Goal: Task Accomplishment & Management: Complete application form

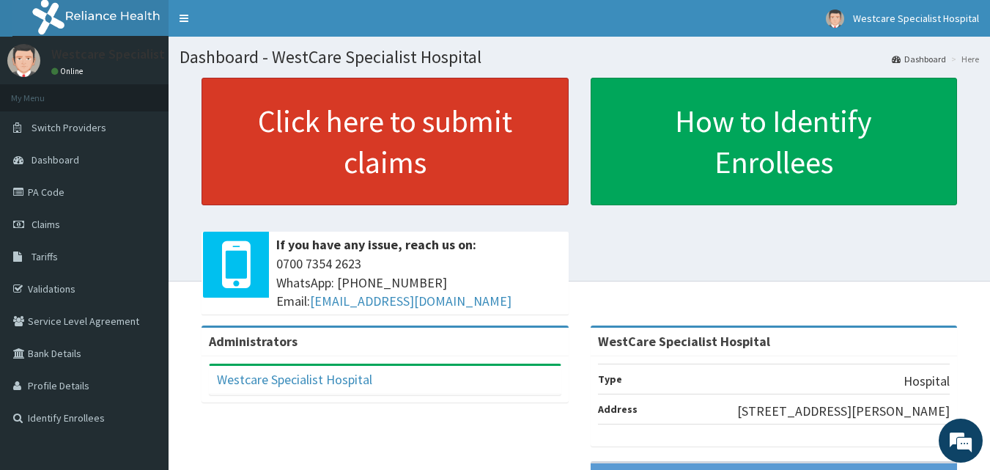
click at [299, 144] on link "Click here to submit claims" at bounding box center [384, 141] width 367 height 127
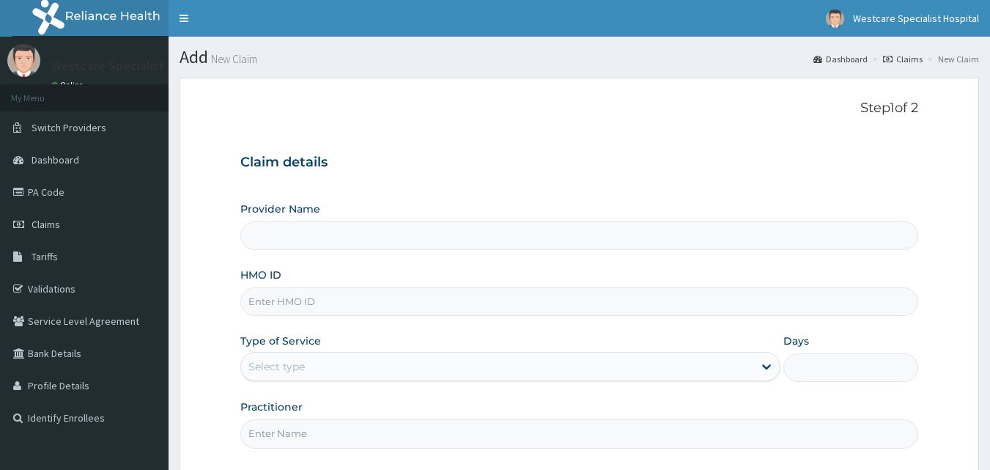
type input "WestCare Specialist Hospital"
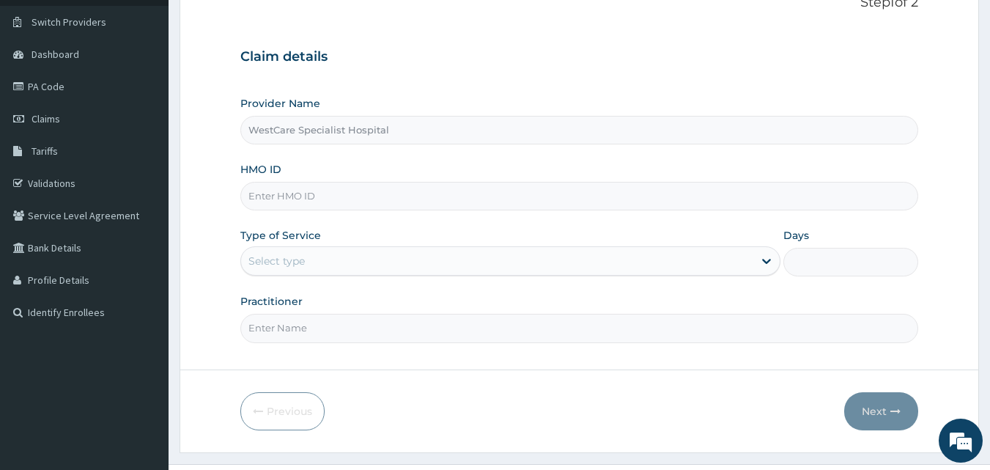
scroll to position [137, 0]
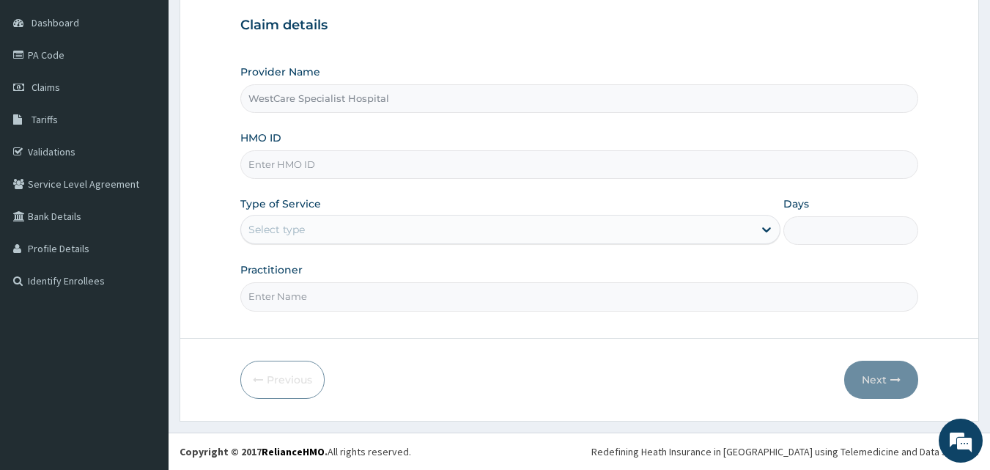
click at [300, 163] on input "HMO ID" at bounding box center [579, 164] width 678 height 29
type input "PIT/10062/A"
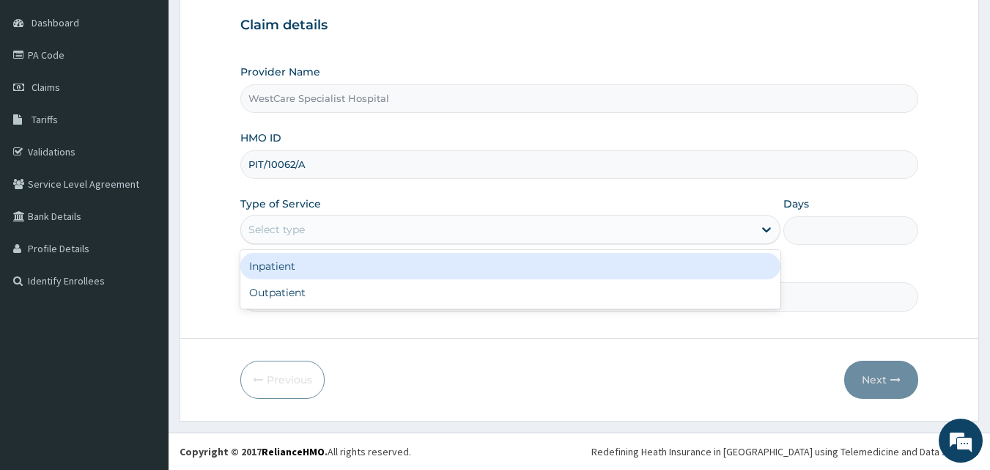
click at [533, 231] on div "Select type" at bounding box center [497, 229] width 512 height 23
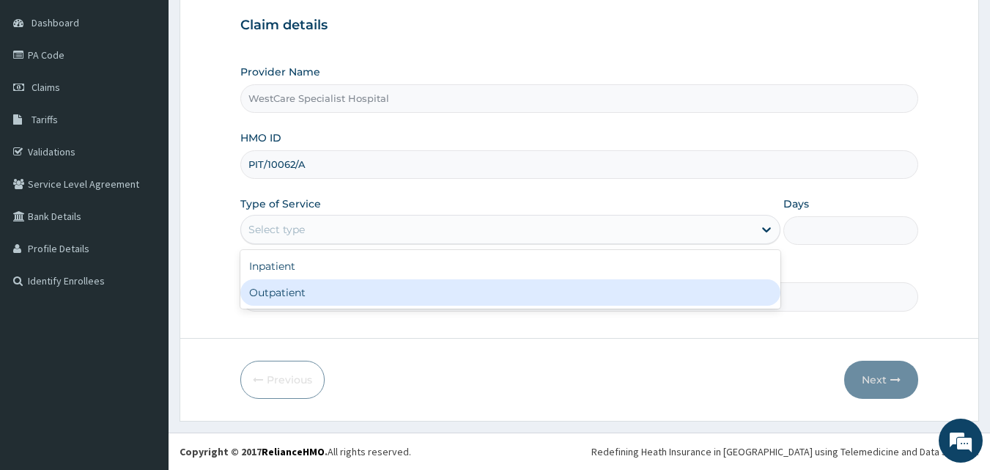
click at [344, 288] on div "Outpatient" at bounding box center [510, 292] width 540 height 26
type input "1"
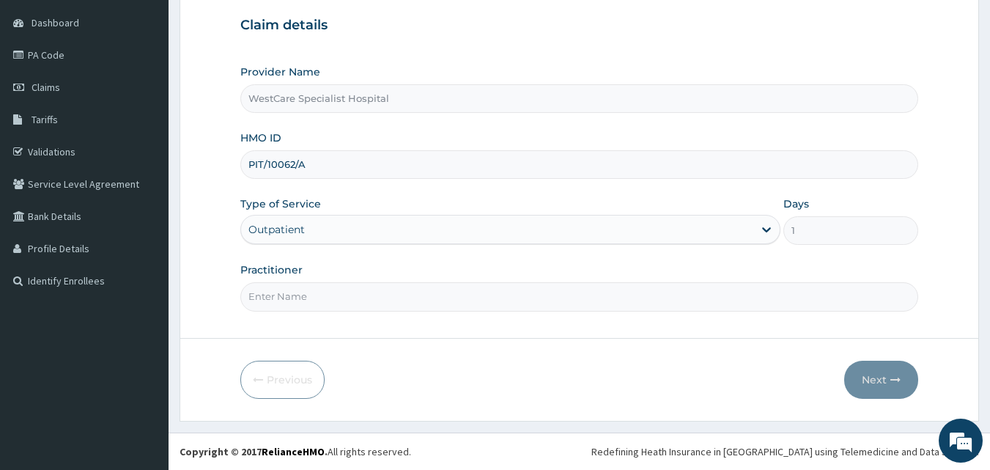
click at [333, 303] on input "Practitioner" at bounding box center [579, 296] width 678 height 29
type input "[PERSON_NAME]"
click at [879, 384] on button "Next" at bounding box center [881, 379] width 74 height 38
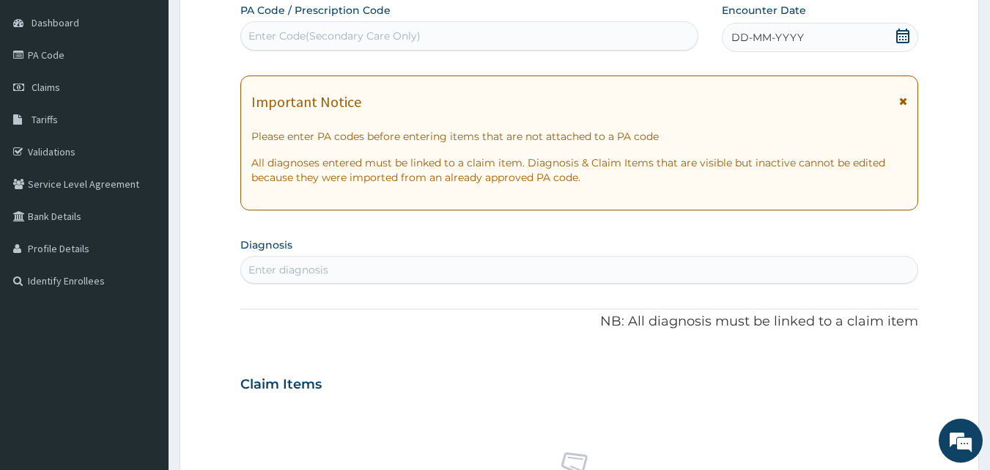
scroll to position [64, 0]
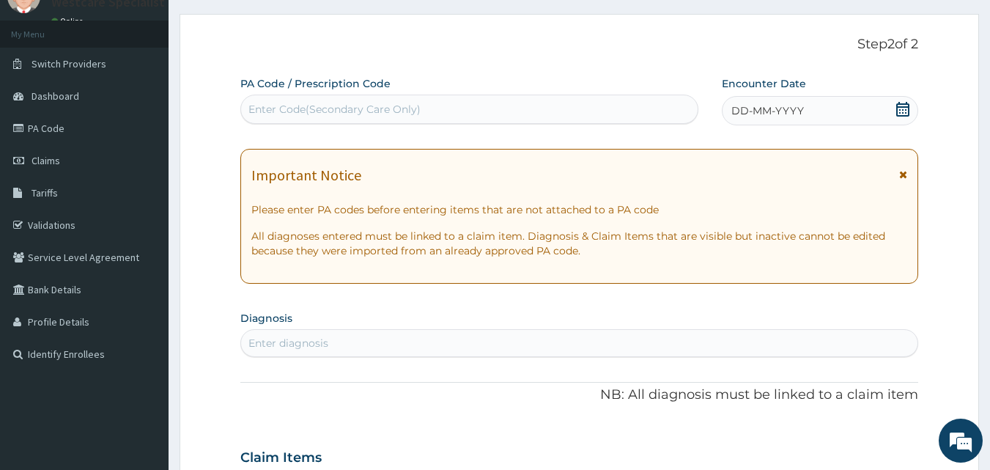
click at [747, 110] on span "DD-MM-YYYY" at bounding box center [767, 110] width 73 height 15
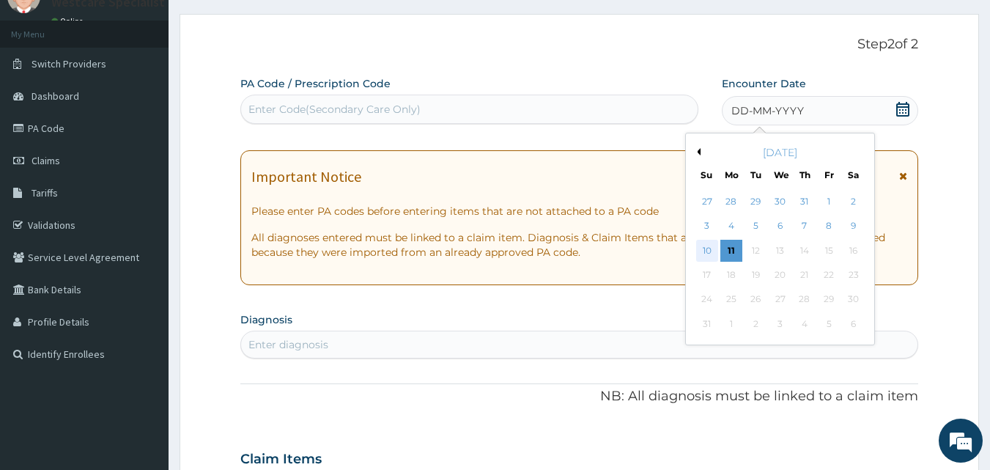
click at [704, 251] on div "10" at bounding box center [707, 251] width 22 height 22
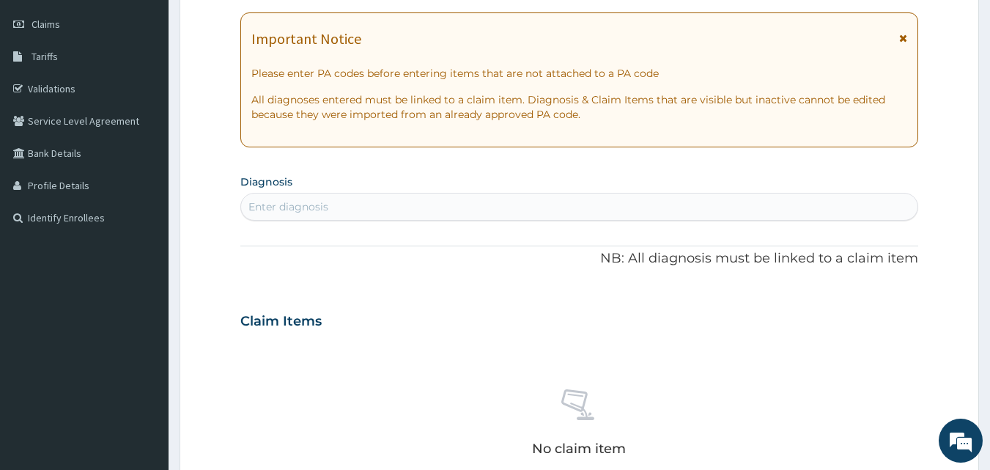
scroll to position [210, 0]
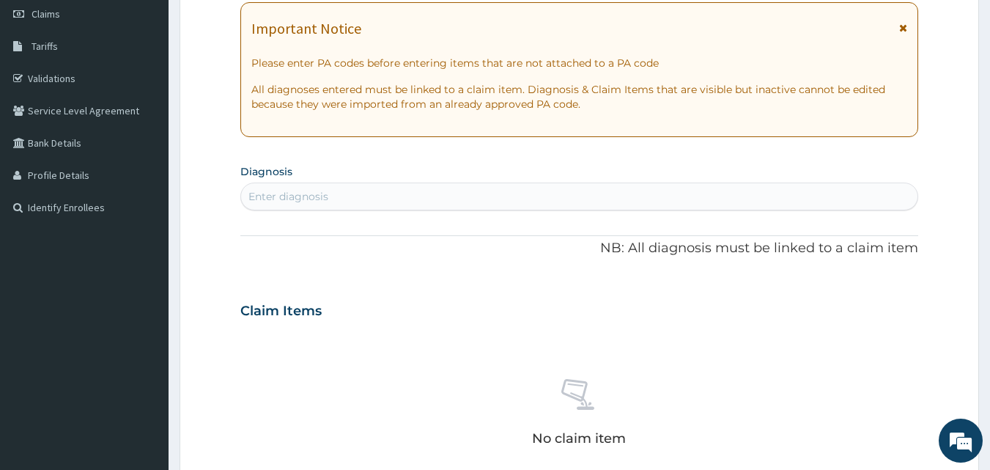
click at [429, 202] on div "Enter diagnosis" at bounding box center [579, 196] width 677 height 23
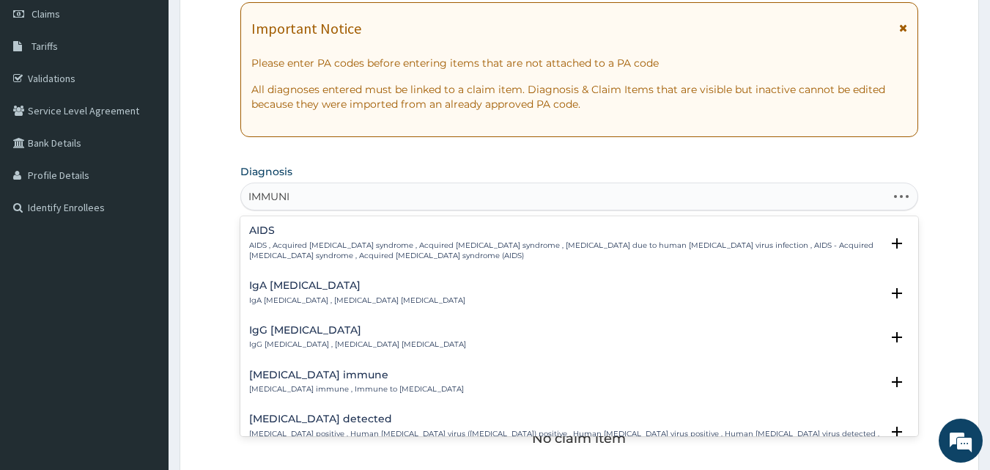
type input "IMMUNIZ"
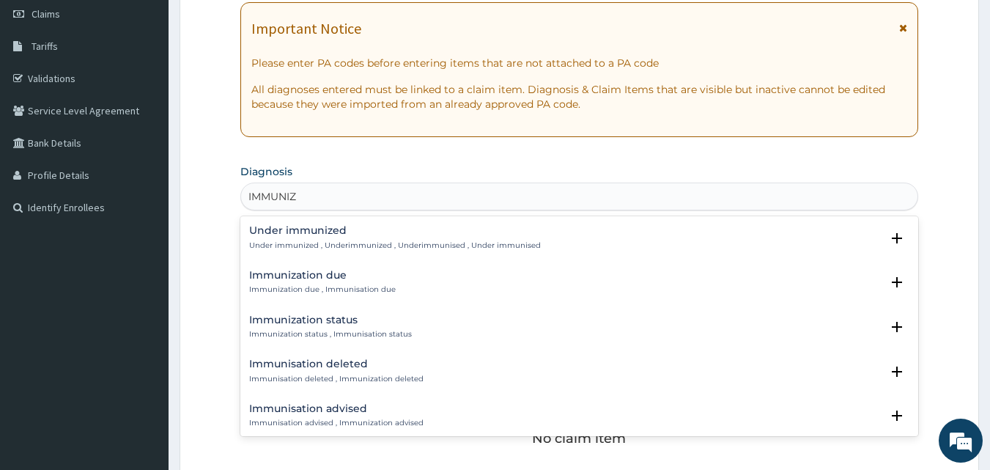
click at [295, 275] on h4 "Immunization due" at bounding box center [322, 275] width 147 height 11
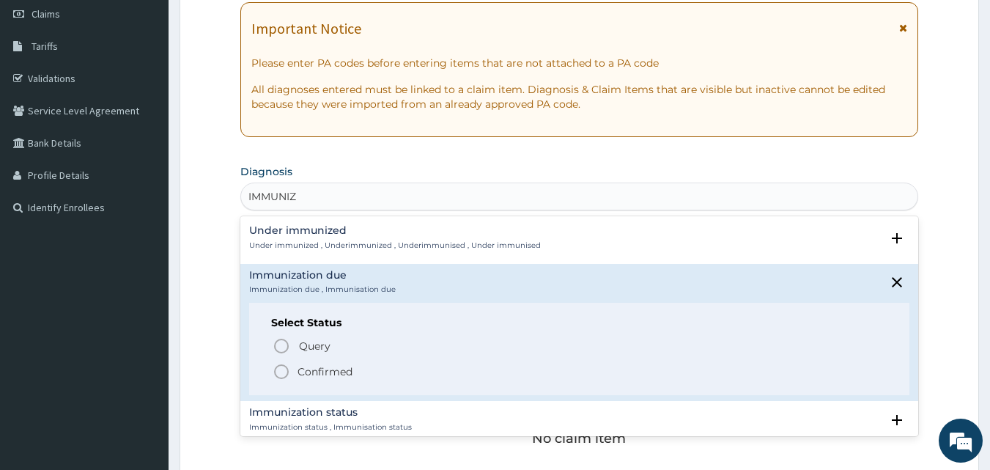
click at [286, 379] on icon "status option filled" at bounding box center [282, 372] width 18 height 18
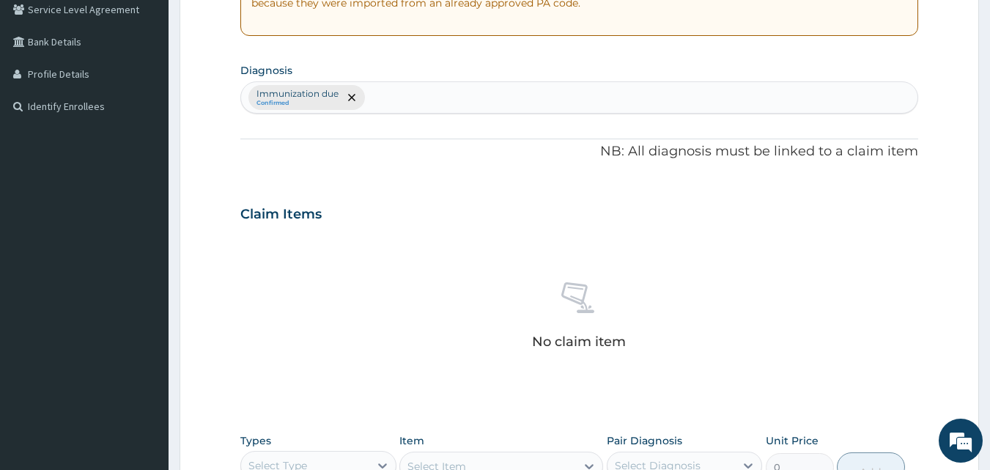
scroll to position [503, 0]
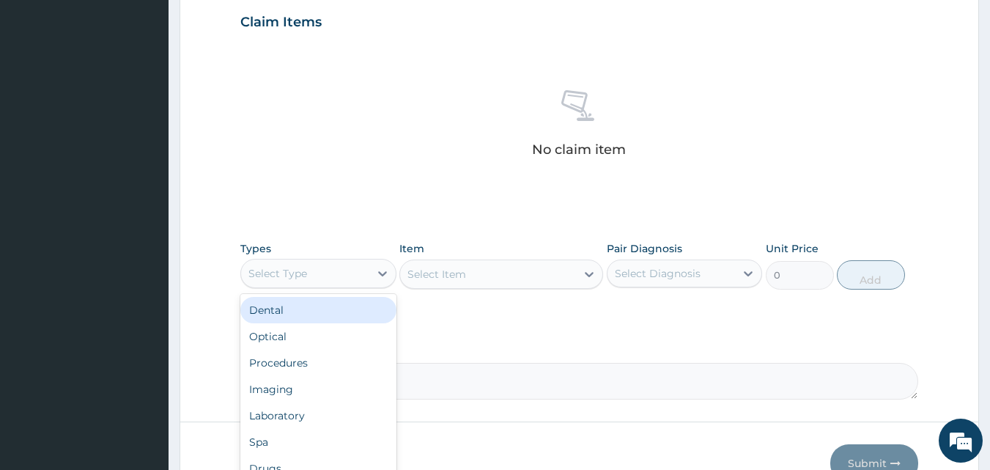
click at [284, 277] on div "Select Type" at bounding box center [277, 273] width 59 height 15
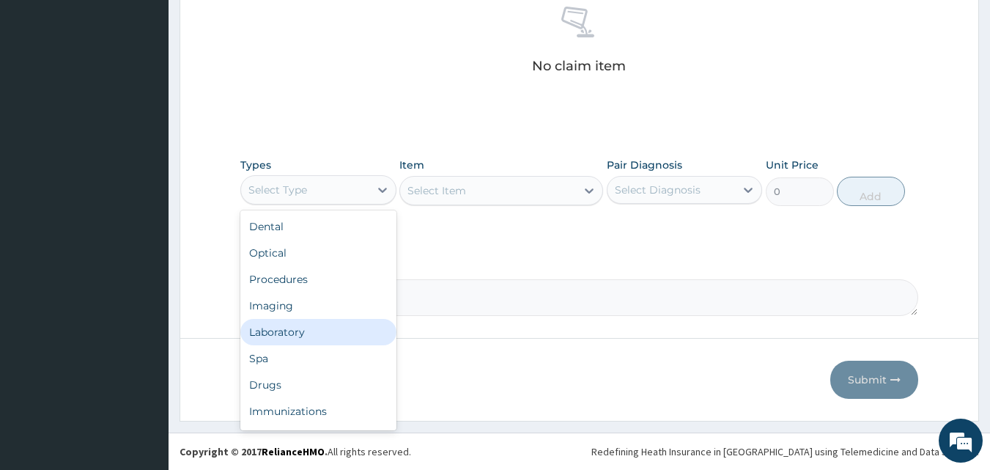
scroll to position [50, 0]
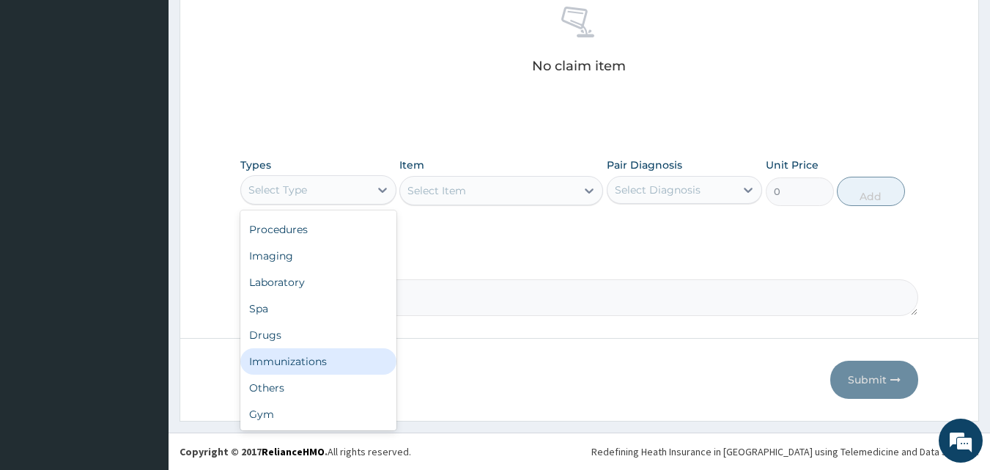
click at [302, 365] on div "Immunizations" at bounding box center [318, 361] width 156 height 26
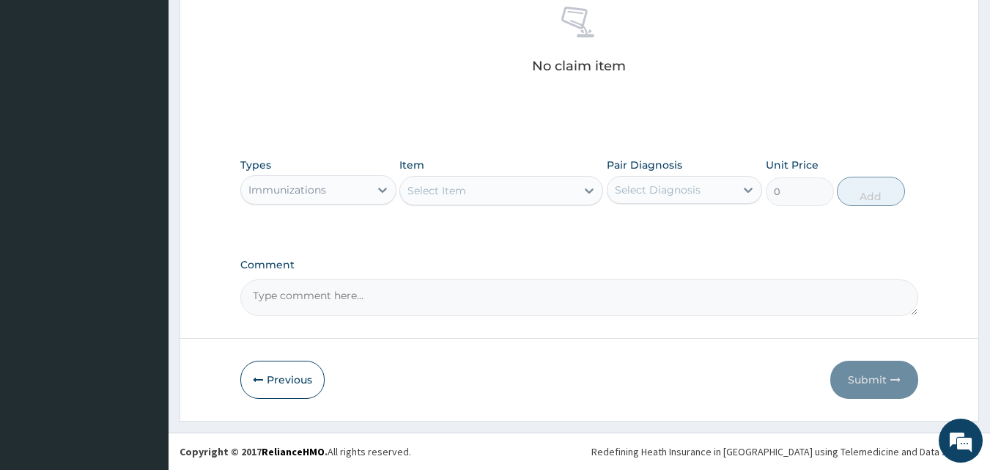
click at [504, 188] on div "Select Item" at bounding box center [488, 190] width 176 height 23
type input "OPV"
drag, startPoint x: 497, startPoint y: 229, endPoint x: 561, endPoint y: 204, distance: 68.7
click at [503, 227] on div "OPV" at bounding box center [501, 227] width 204 height 26
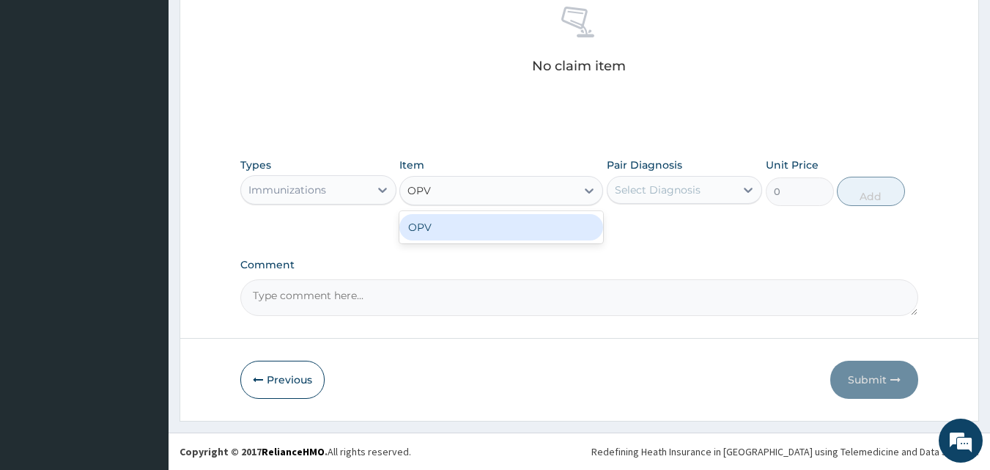
type input "1075"
click at [641, 192] on div "Select Diagnosis" at bounding box center [658, 189] width 86 height 15
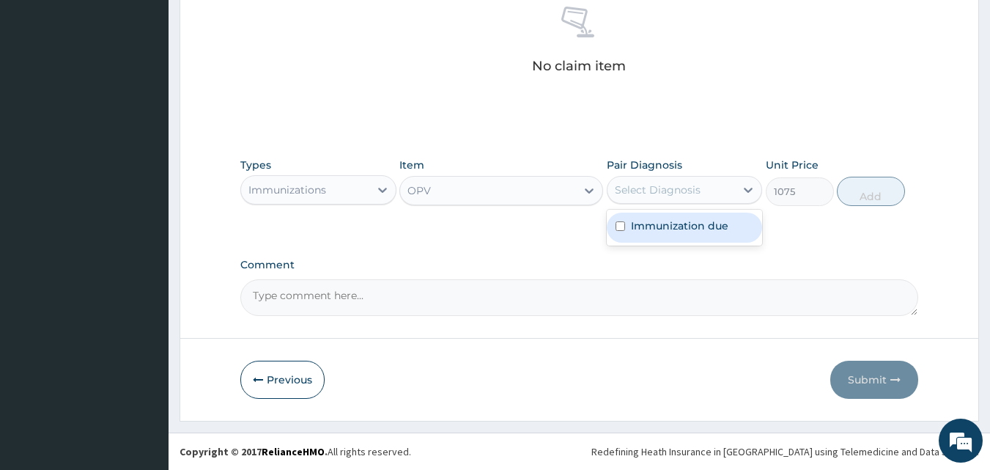
click at [651, 218] on label "Immunization due" at bounding box center [679, 225] width 97 height 15
checkbox input "true"
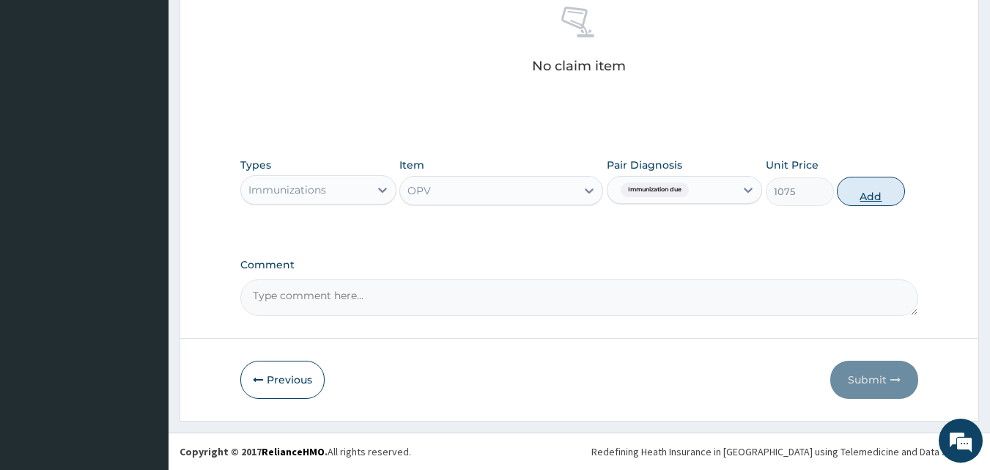
click at [886, 184] on button "Add" at bounding box center [871, 191] width 68 height 29
type input "0"
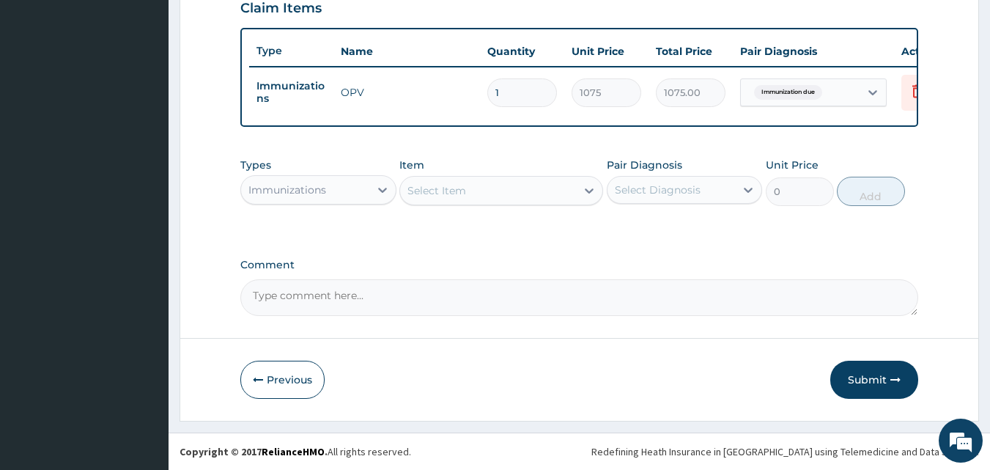
scroll to position [528, 0]
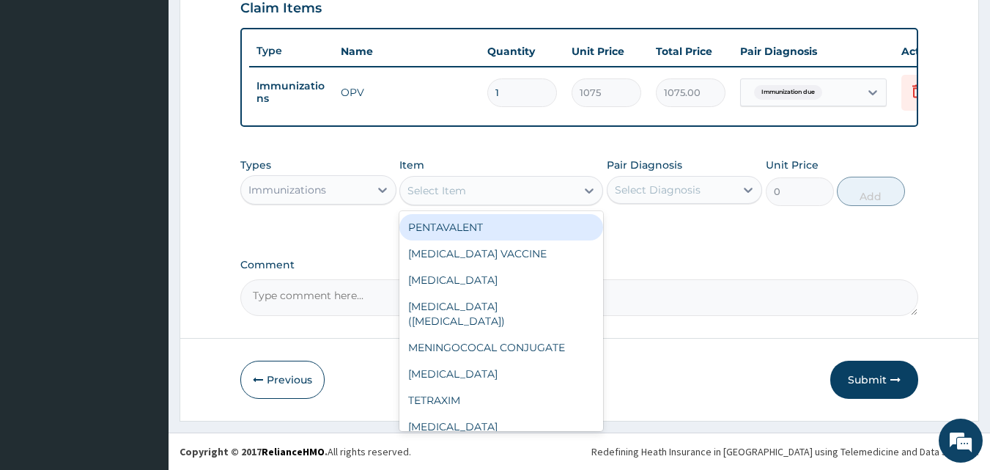
click at [440, 185] on div "Select Item" at bounding box center [436, 190] width 59 height 15
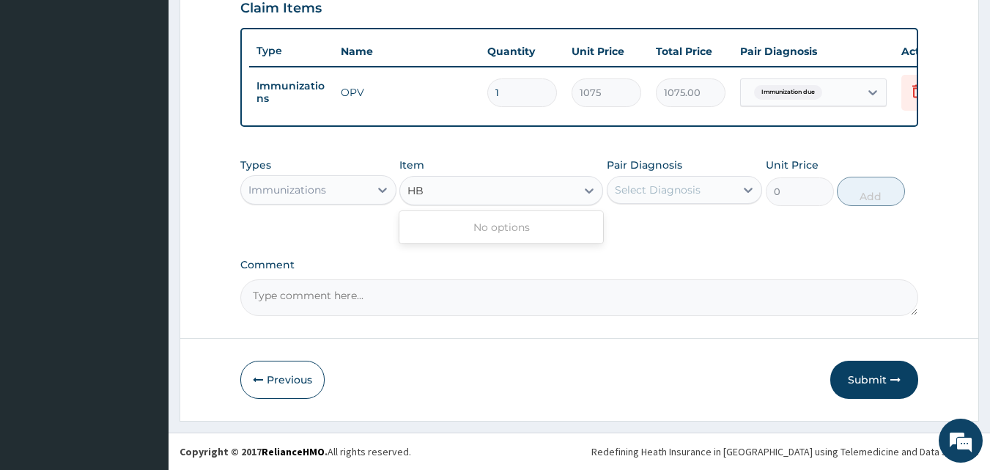
type input "H"
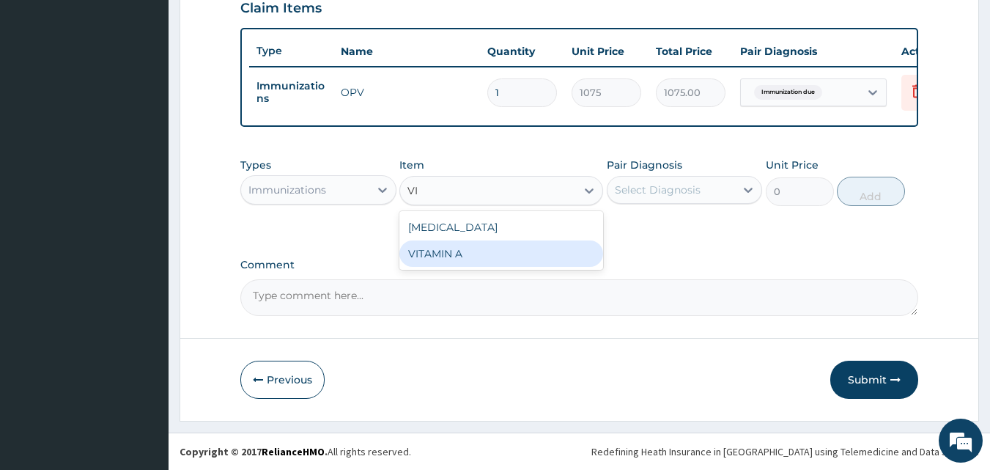
type input "V"
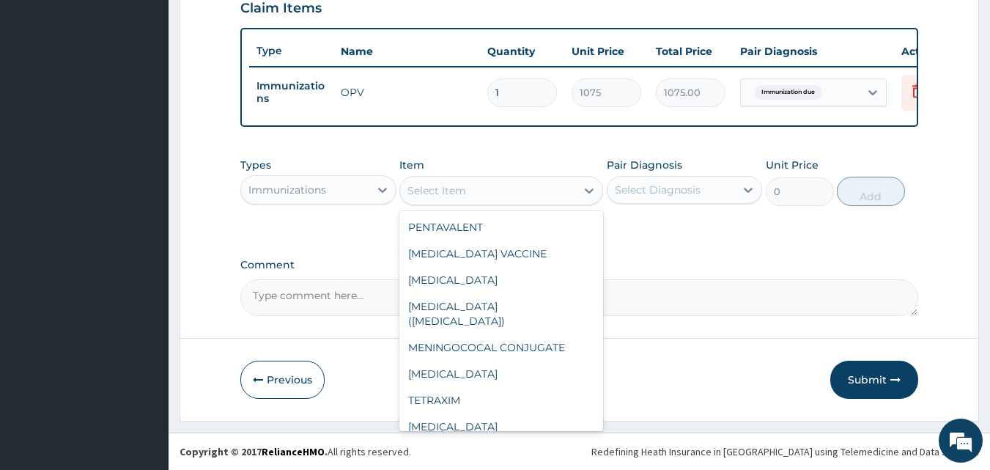
type input "K"
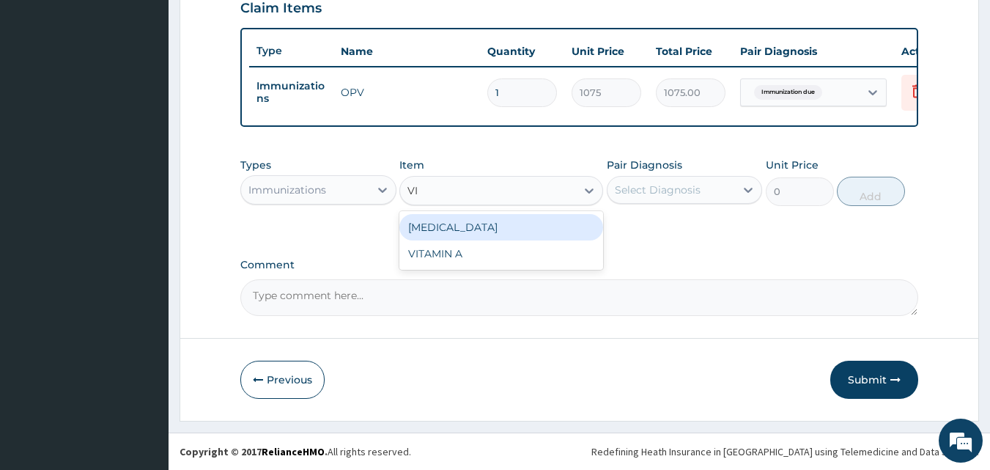
type input "V"
type input "BCG"
click at [479, 229] on div "BCG" at bounding box center [501, 227] width 204 height 26
type input "2150"
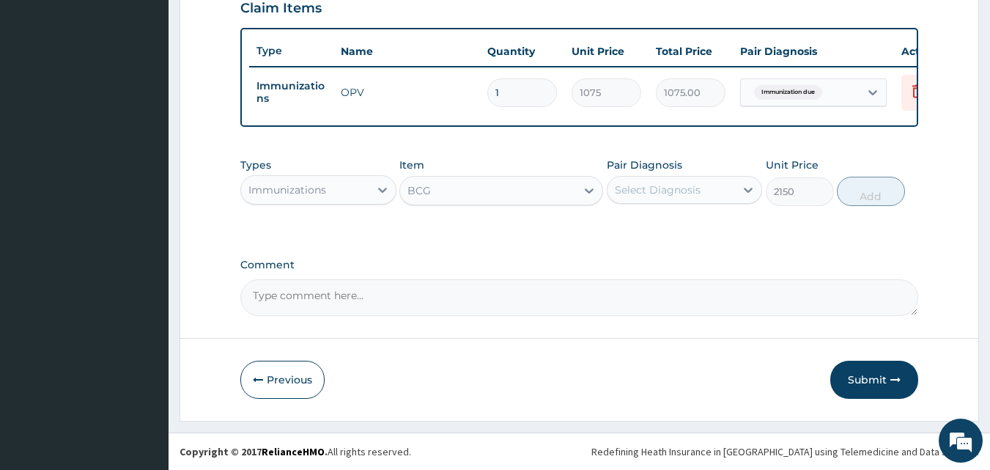
click at [689, 190] on div "Select Diagnosis" at bounding box center [658, 189] width 86 height 15
click at [685, 223] on label "Immunization due" at bounding box center [679, 225] width 97 height 15
checkbox input "true"
click at [856, 190] on button "Add" at bounding box center [871, 191] width 68 height 29
type input "0"
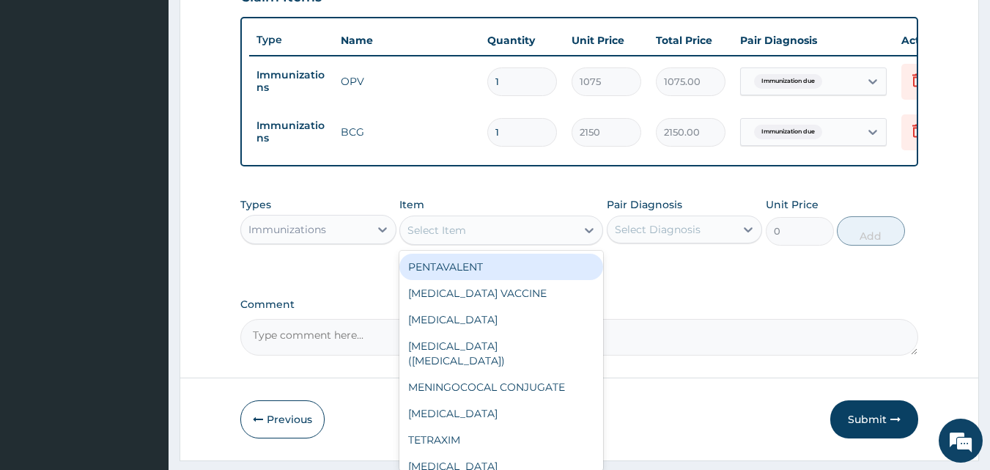
click at [476, 240] on div "Select Item" at bounding box center [488, 229] width 176 height 23
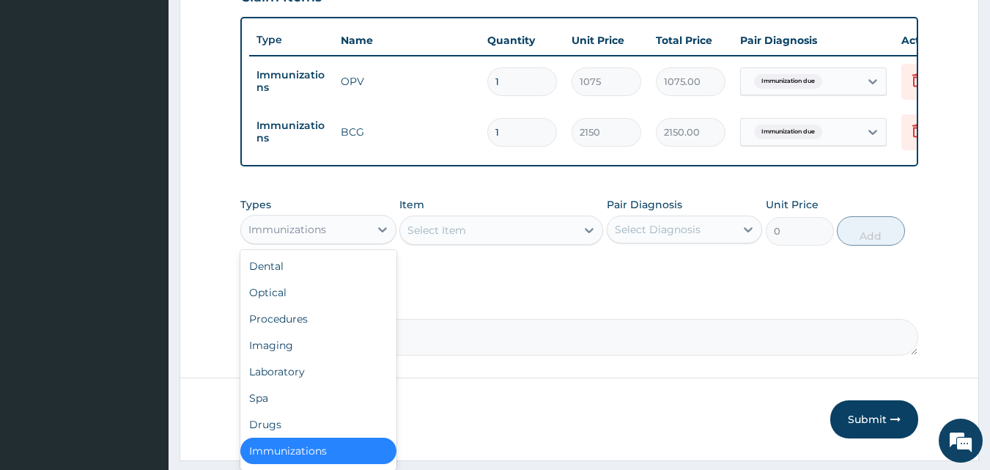
click at [308, 235] on div "Immunizations" at bounding box center [287, 229] width 78 height 15
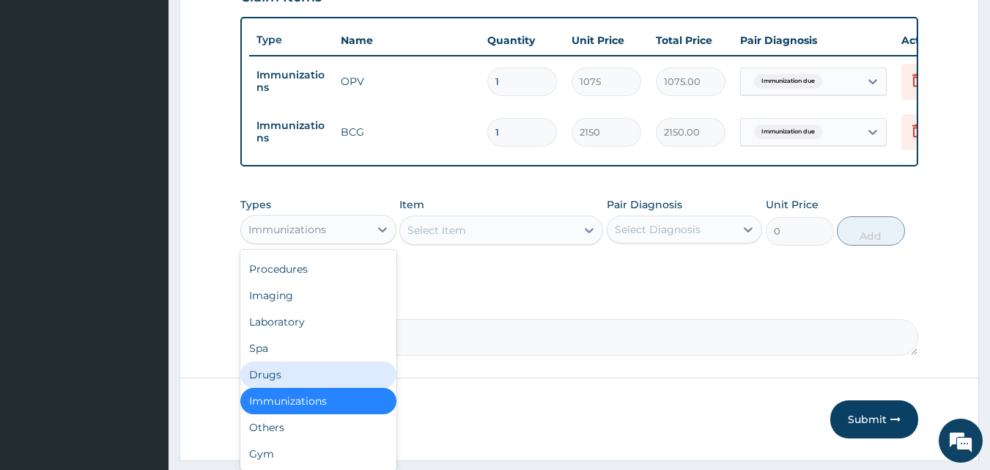
click at [298, 388] on div "Drugs" at bounding box center [318, 374] width 156 height 26
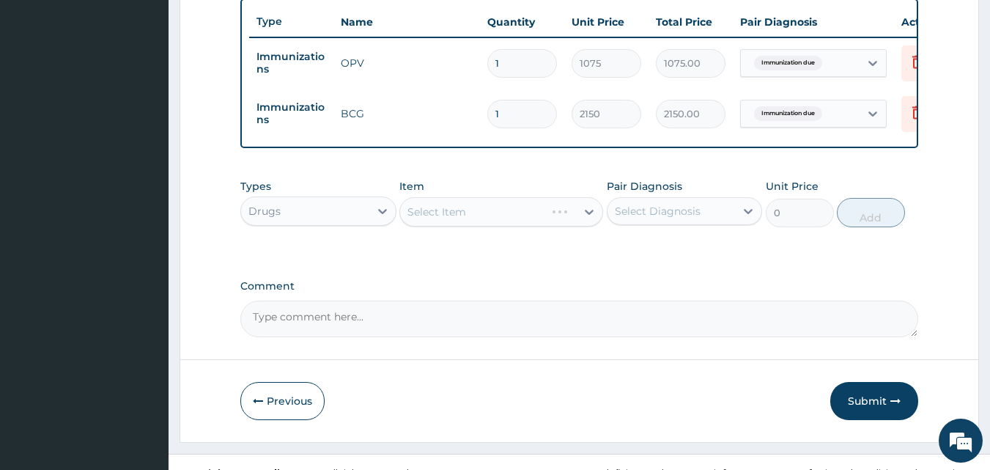
scroll to position [579, 0]
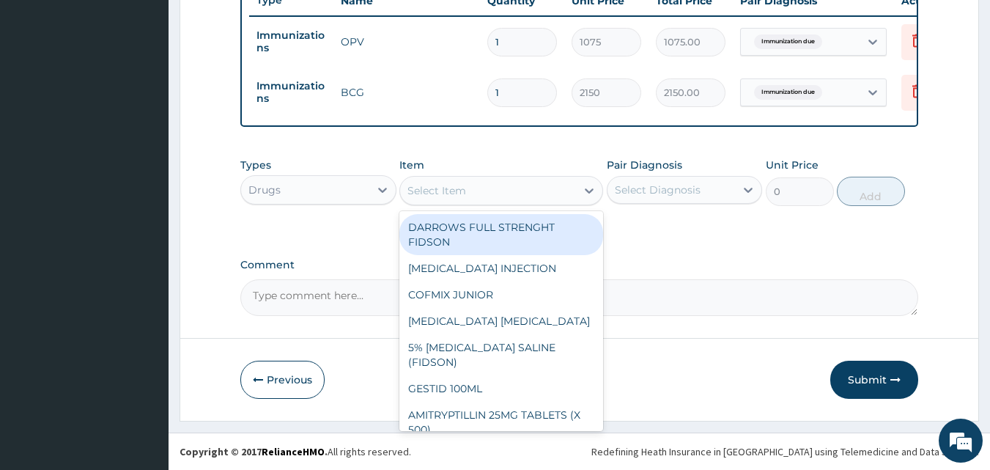
click at [502, 194] on div "Select Item" at bounding box center [488, 190] width 176 height 23
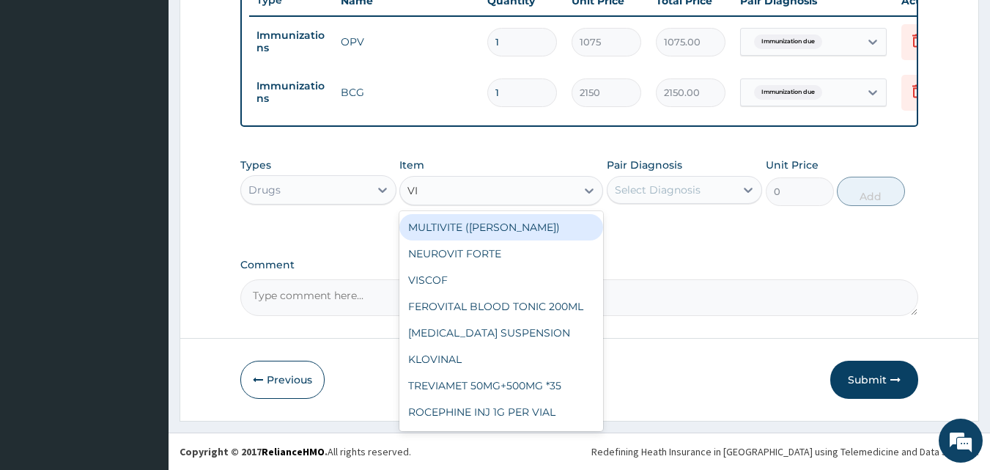
type input "VIT"
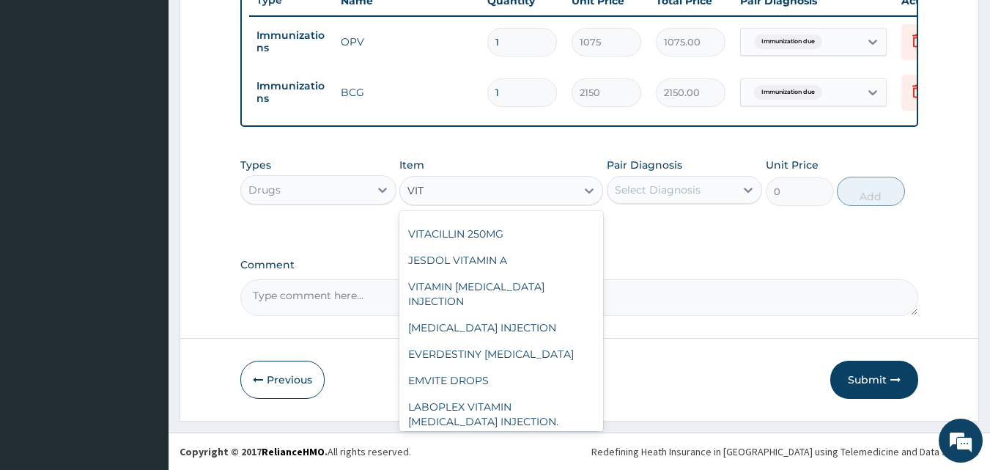
scroll to position [147, 0]
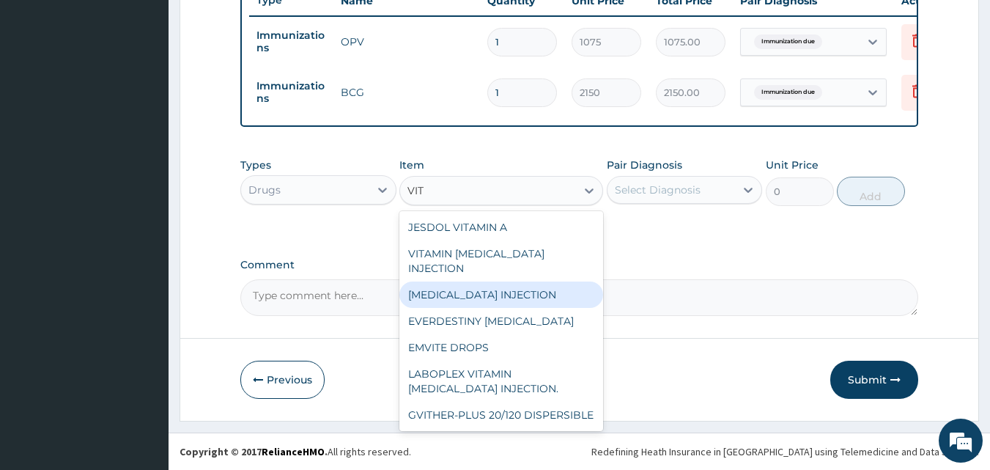
click at [479, 284] on div "[MEDICAL_DATA] INJECTION" at bounding box center [501, 294] width 204 height 26
type input "118.25"
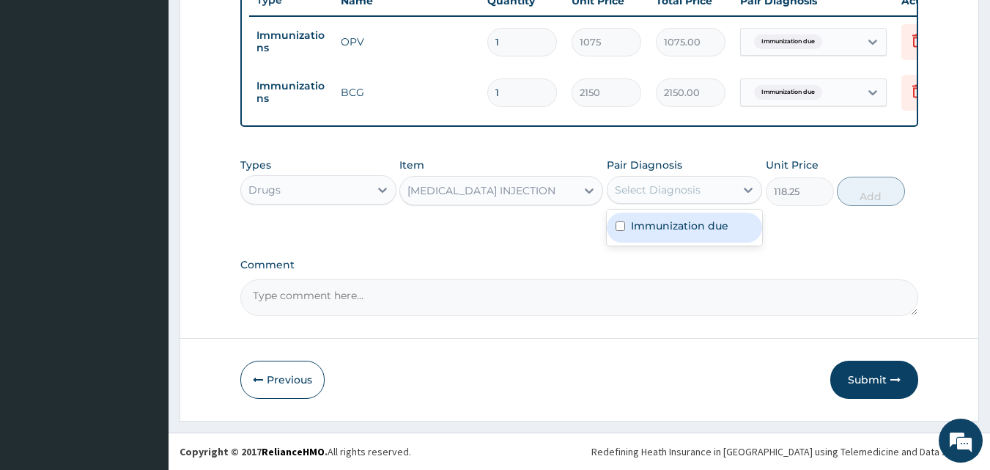
click at [666, 194] on div "Select Diagnosis" at bounding box center [658, 189] width 86 height 15
click at [662, 232] on label "Immunization due" at bounding box center [679, 225] width 97 height 15
checkbox input "true"
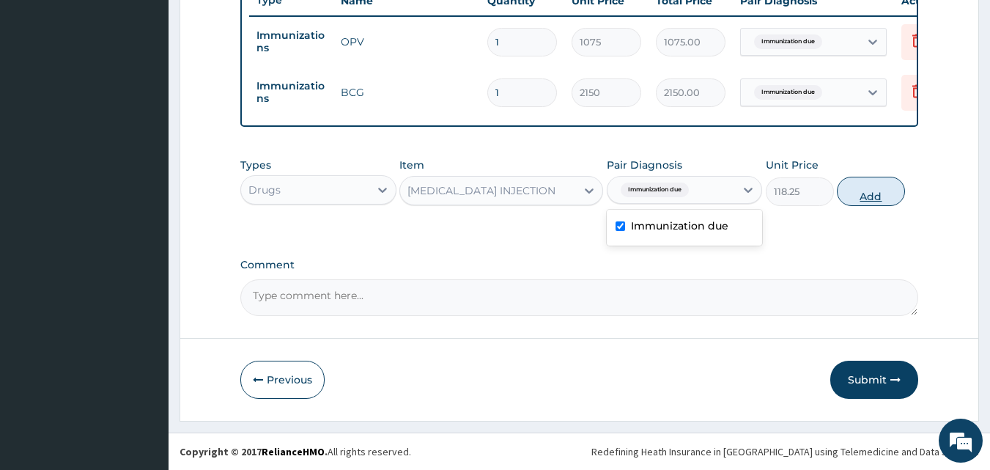
click at [855, 192] on button "Add" at bounding box center [871, 191] width 68 height 29
type input "0"
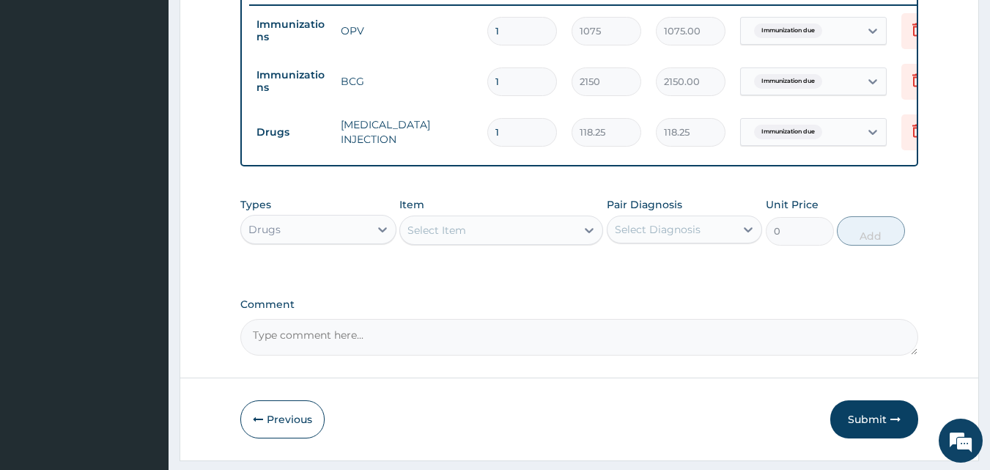
click at [476, 242] on div "Select Item" at bounding box center [488, 229] width 176 height 23
type input "G"
click at [853, 431] on button "Submit" at bounding box center [874, 419] width 88 height 38
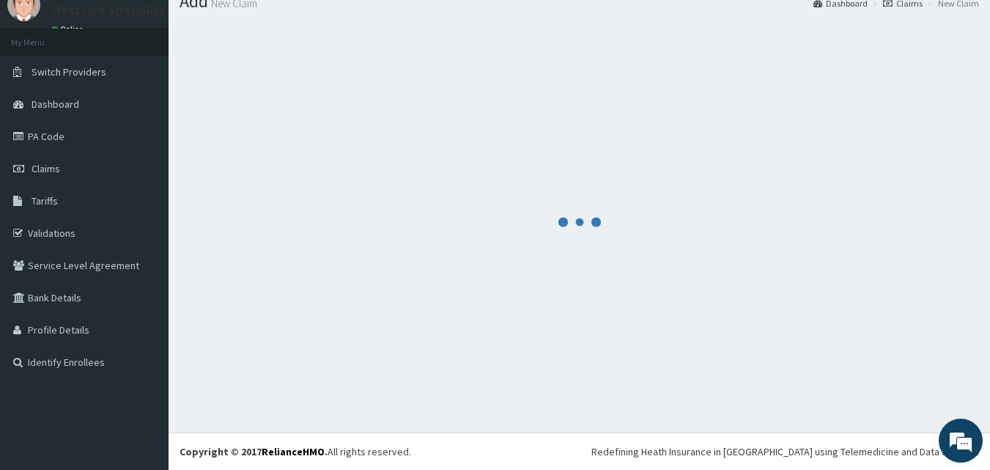
scroll to position [579, 0]
